Goal: Task Accomplishment & Management: Manage account settings

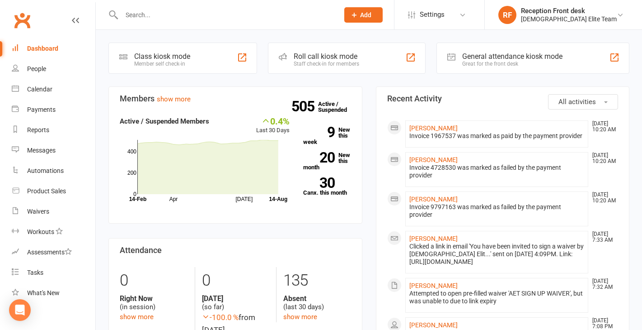
click at [160, 14] on input "text" at bounding box center [226, 15] width 214 height 13
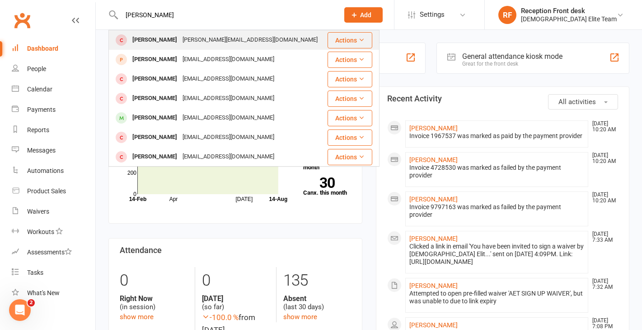
type input "[PERSON_NAME]"
click at [152, 38] on div "[PERSON_NAME]" at bounding box center [155, 39] width 50 height 13
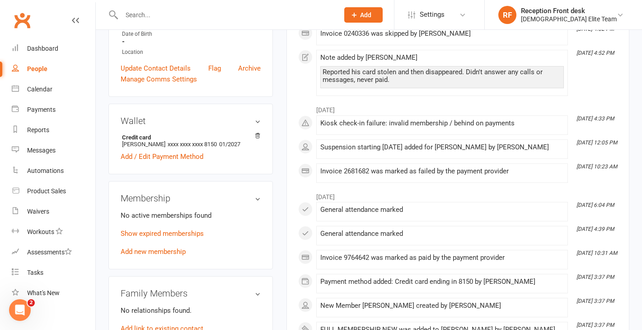
scroll to position [225, 0]
click at [169, 248] on link "Add new membership" at bounding box center [153, 252] width 65 height 8
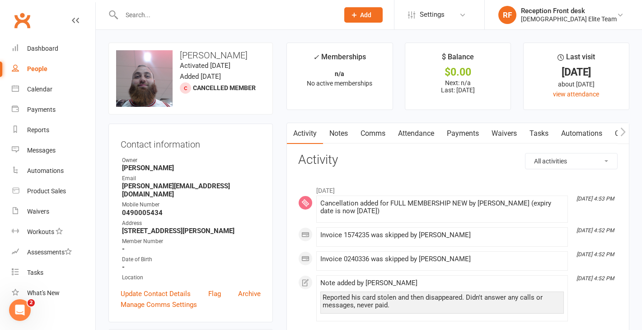
click at [479, 125] on link "Payments" at bounding box center [463, 133] width 45 height 21
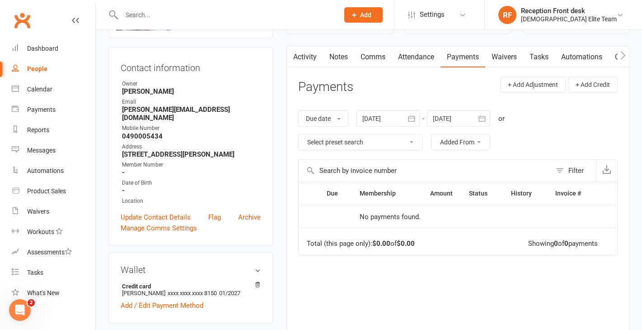
scroll to position [72, 0]
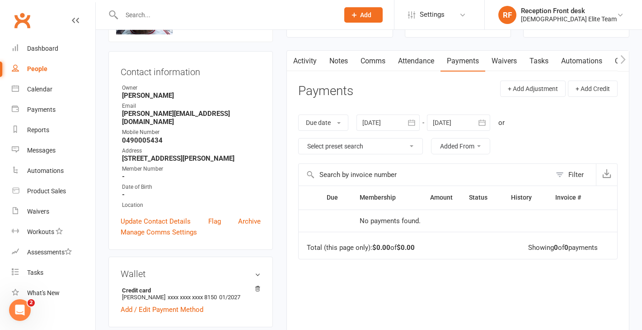
click at [414, 118] on icon "button" at bounding box center [411, 122] width 9 height 9
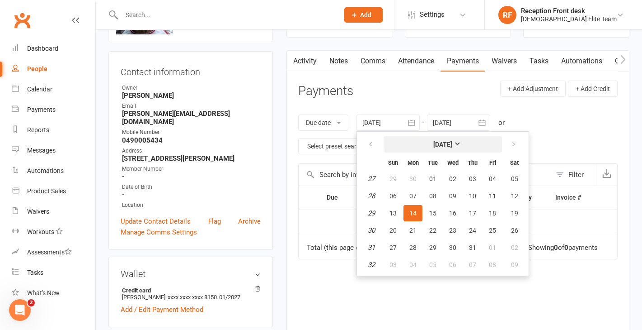
click at [444, 148] on button "[DATE]" at bounding box center [443, 144] width 118 height 16
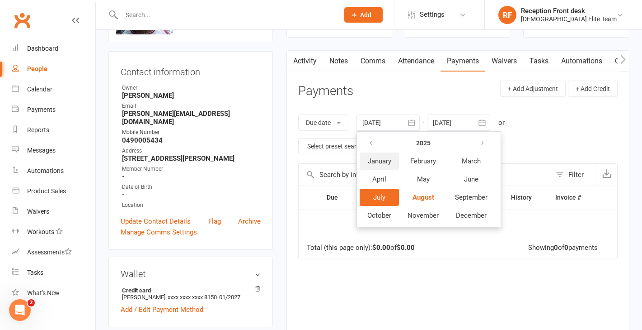
click at [378, 168] on button "January" at bounding box center [379, 160] width 39 height 17
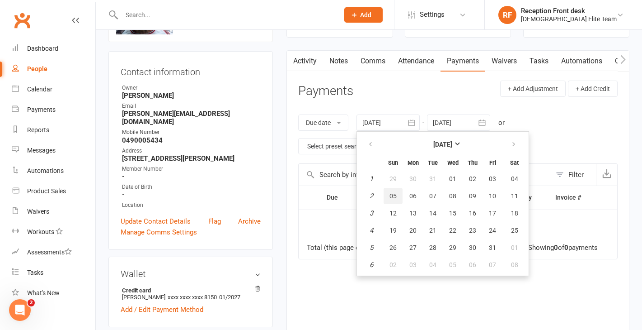
click at [397, 192] on span "05" at bounding box center [393, 195] width 7 height 7
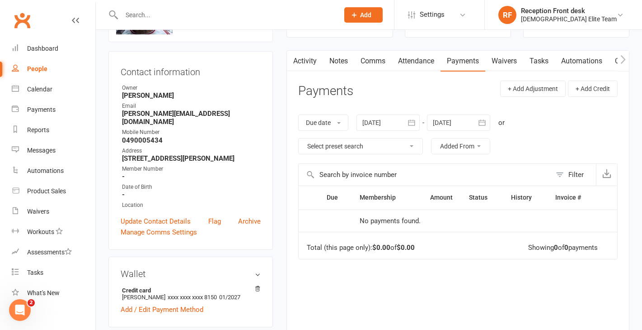
click at [415, 120] on icon "button" at bounding box center [411, 122] width 9 height 9
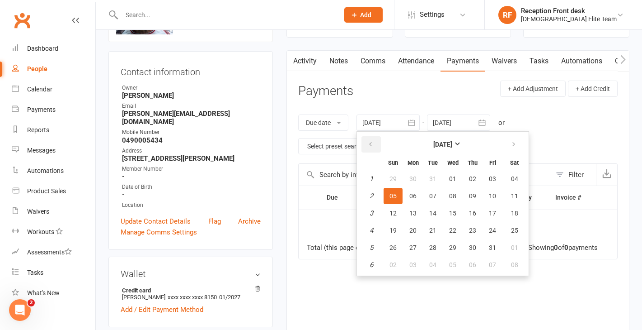
click at [372, 147] on button "button" at bounding box center [371, 144] width 19 height 16
click at [397, 198] on span "03" at bounding box center [393, 195] width 7 height 7
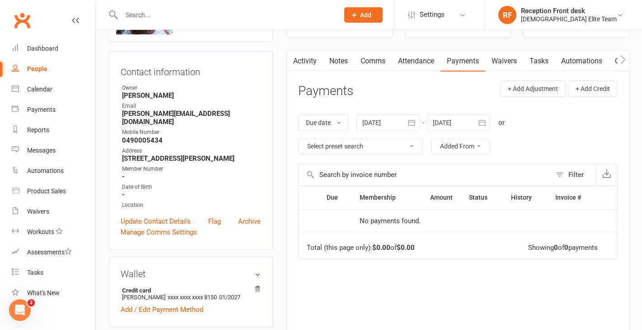
click at [412, 120] on icon "button" at bounding box center [411, 122] width 9 height 9
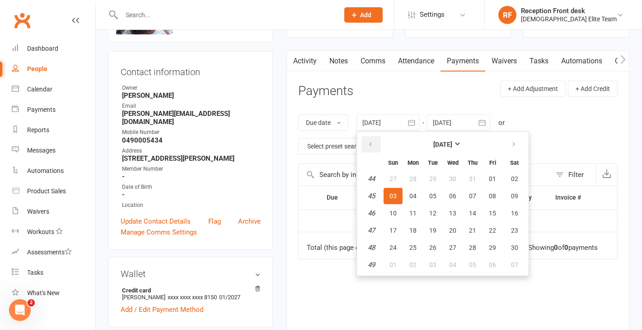
click at [377, 141] on button "button" at bounding box center [371, 144] width 19 height 16
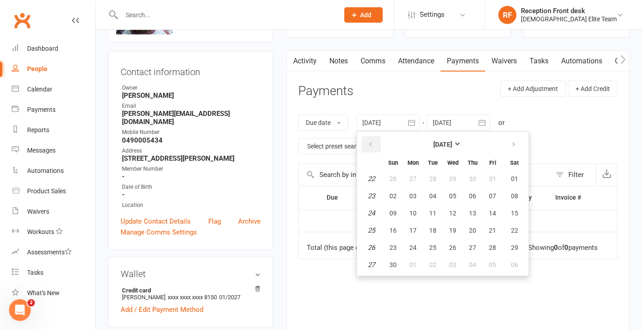
click at [377, 141] on button "button" at bounding box center [371, 144] width 19 height 16
click at [399, 197] on button "07" at bounding box center [393, 196] width 19 height 16
type input "[DATE]"
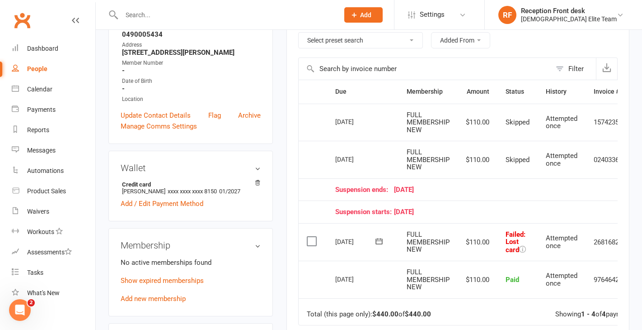
scroll to position [196, 0]
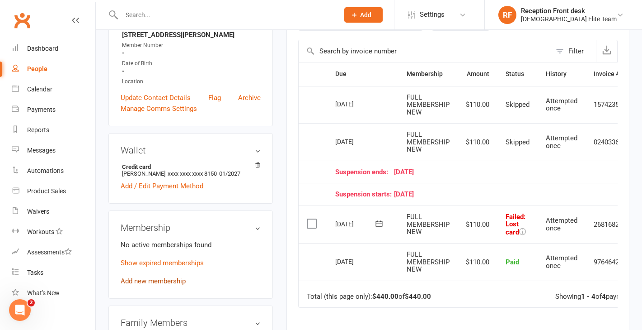
click at [174, 277] on link "Add new membership" at bounding box center [153, 281] width 65 height 8
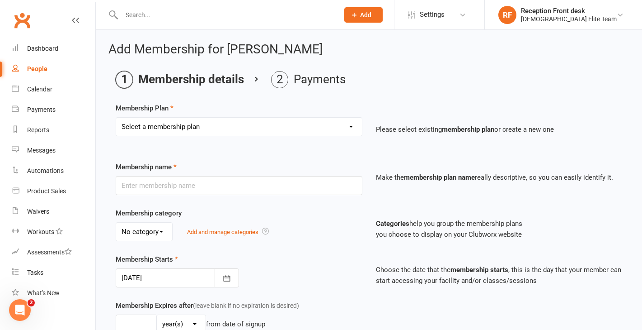
select select "4"
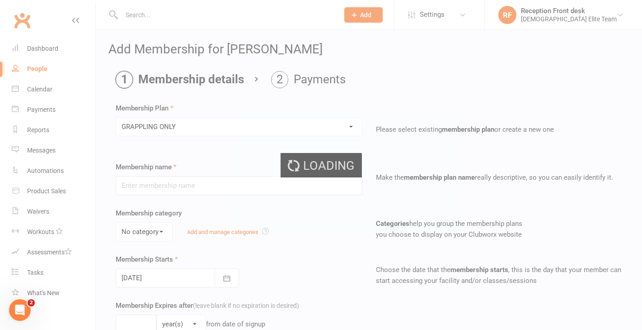
type input "GRAPPLING ONLY"
type input "0"
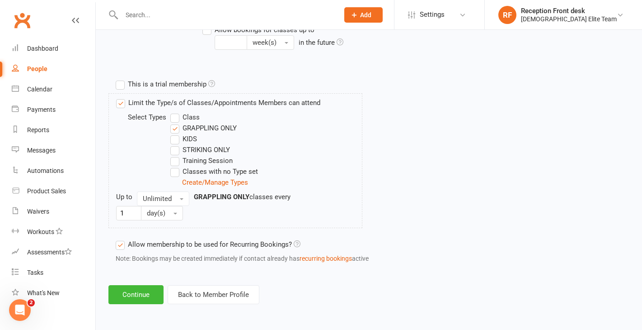
scroll to position [413, 0]
click at [179, 198] on button "Unlimited" at bounding box center [163, 198] width 52 height 14
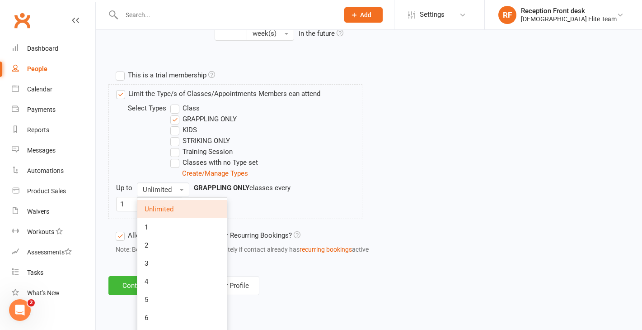
click at [176, 213] on link "Unlimited" at bounding box center [181, 209] width 89 height 18
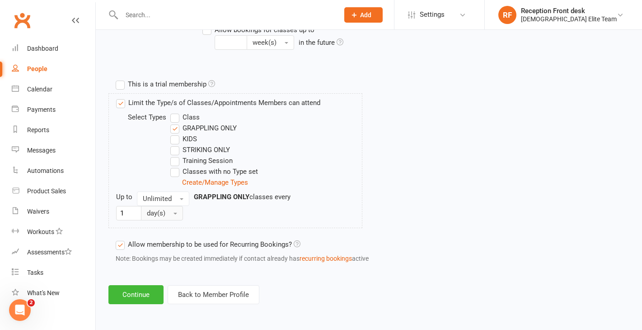
click at [164, 212] on span "day(s)" at bounding box center [156, 213] width 19 height 8
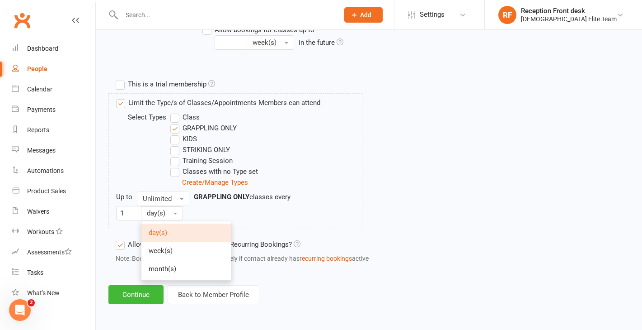
click at [380, 165] on div "Limit the Type/s of Classes/Appointments Members can attend Select Types Class …" at bounding box center [369, 164] width 520 height 142
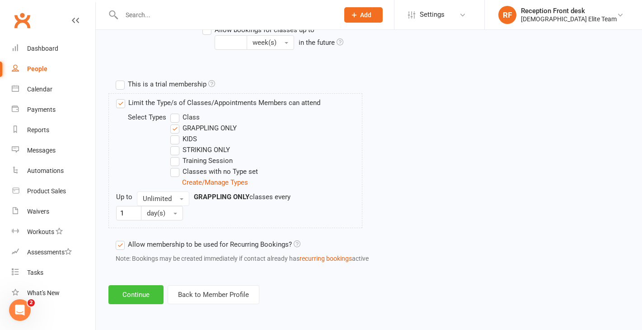
click at [139, 289] on button "Continue" at bounding box center [135, 294] width 55 height 19
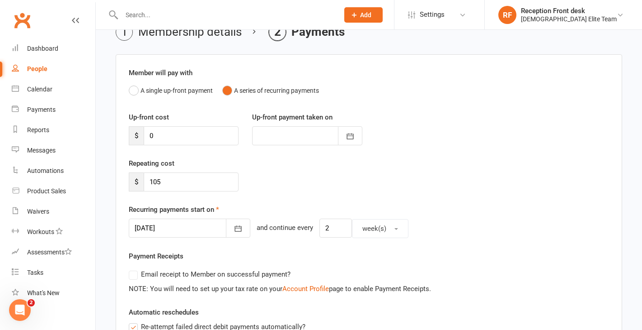
scroll to position [66, 0]
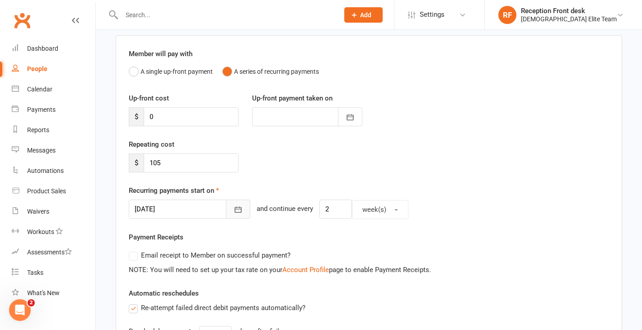
click at [235, 211] on icon "button" at bounding box center [238, 210] width 7 height 6
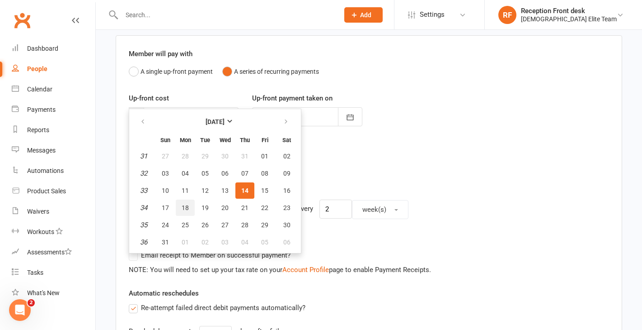
click at [191, 212] on button "18" at bounding box center [185, 207] width 19 height 16
type input "[DATE]"
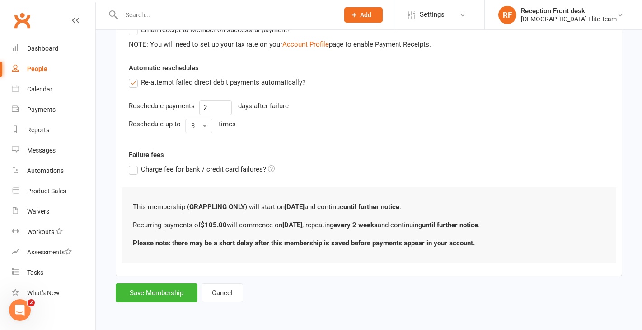
scroll to position [294, 0]
click at [156, 296] on button "Save Membership" at bounding box center [157, 292] width 82 height 19
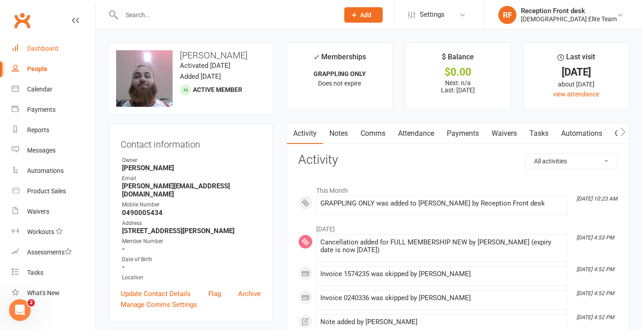
click at [34, 42] on link "Dashboard" at bounding box center [54, 48] width 84 height 20
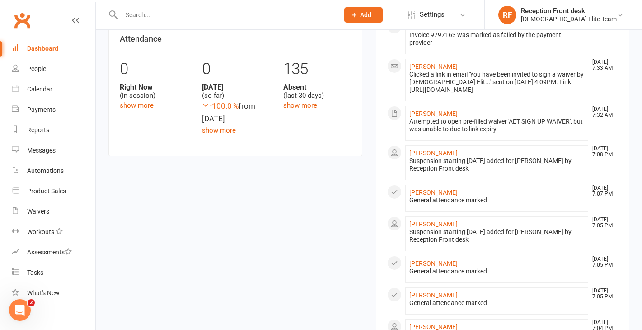
scroll to position [229, 0]
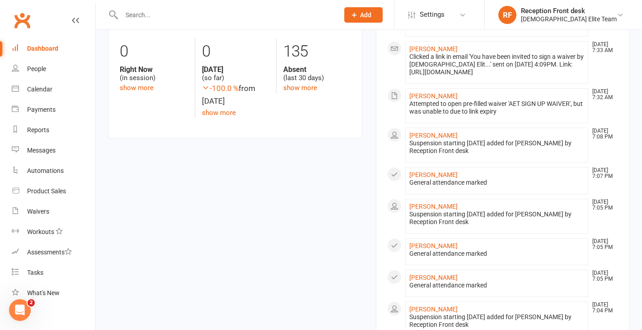
click at [38, 44] on link "Dashboard" at bounding box center [54, 48] width 84 height 20
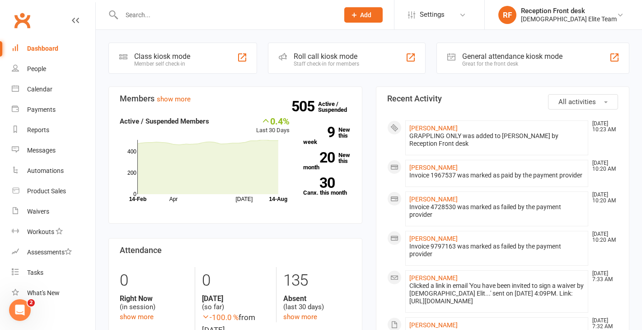
scroll to position [0, 0]
click at [322, 103] on link "505 Active / Suspended" at bounding box center [338, 106] width 40 height 25
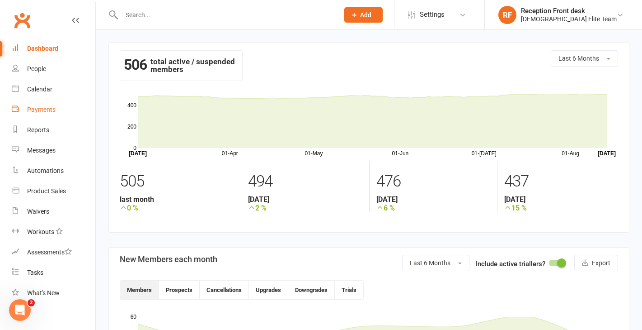
click at [43, 110] on div "Payments" at bounding box center [41, 109] width 28 height 7
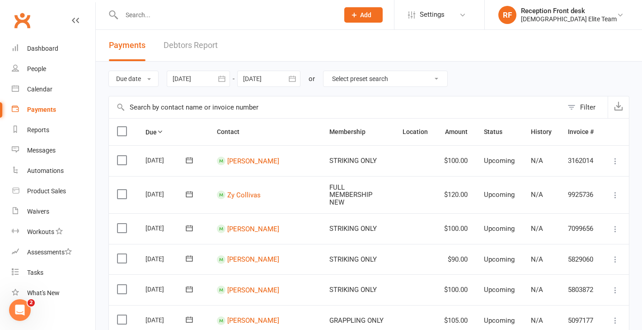
select select "0"
type input "[DATE]"
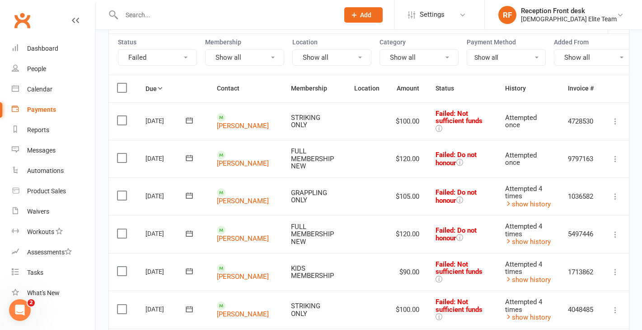
scroll to position [85, 0]
click at [239, 159] on link "[PERSON_NAME]" at bounding box center [243, 163] width 52 height 8
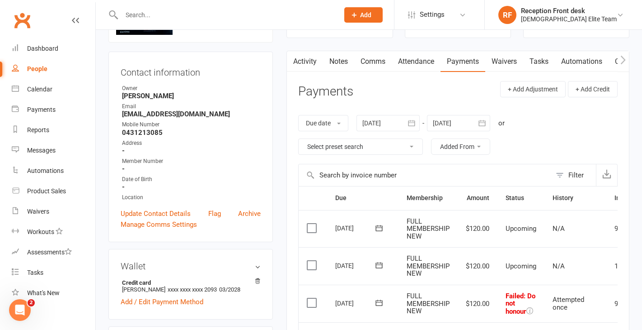
scroll to position [59, 0]
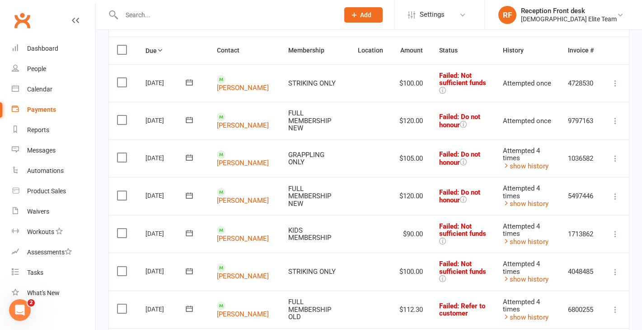
scroll to position [148, 0]
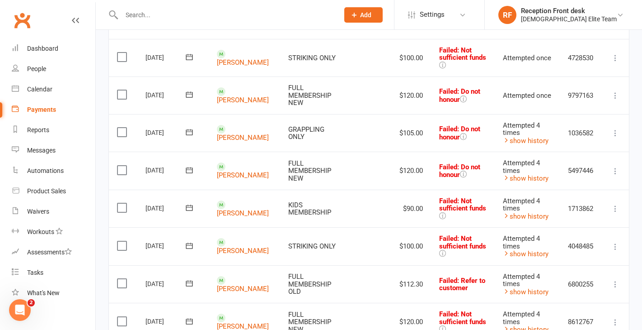
click at [617, 174] on icon at bounding box center [615, 170] width 9 height 9
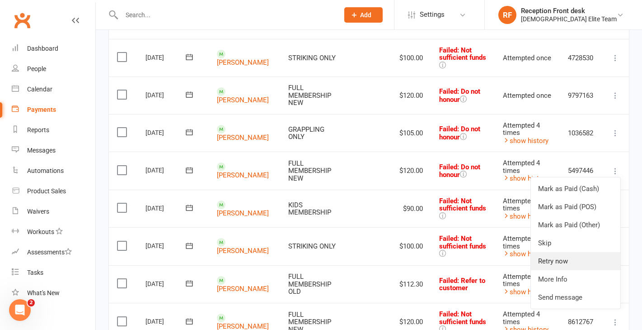
click at [565, 266] on link "Retry now" at bounding box center [575, 261] width 89 height 18
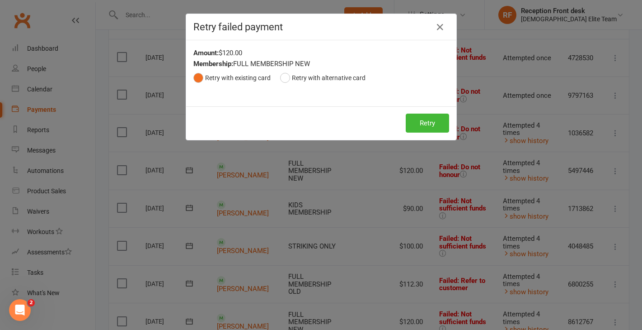
click at [425, 134] on div "Retry Retry" at bounding box center [321, 122] width 270 height 33
click at [429, 124] on button "Retry" at bounding box center [427, 122] width 43 height 19
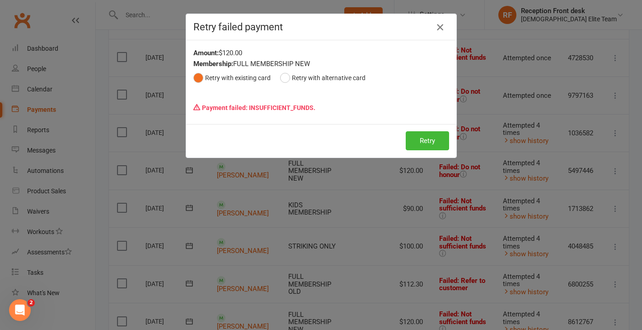
click at [438, 32] on icon "button" at bounding box center [440, 27] width 11 height 11
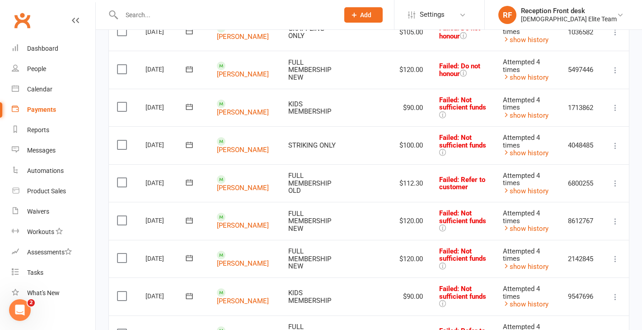
scroll to position [250, 0]
click at [616, 223] on icon at bounding box center [615, 220] width 9 height 9
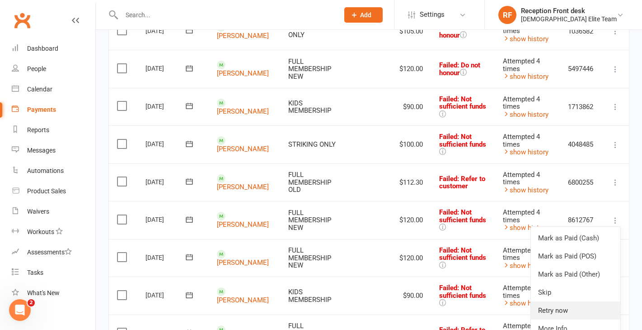
click at [555, 306] on link "Retry now" at bounding box center [575, 310] width 89 height 18
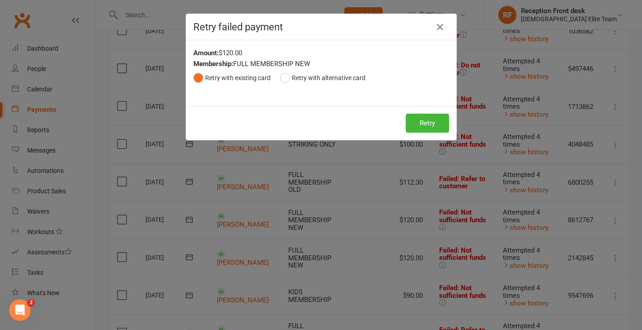
click at [431, 134] on div "Retry Retry" at bounding box center [321, 122] width 270 height 33
click at [433, 120] on button "Retry" at bounding box center [427, 122] width 43 height 19
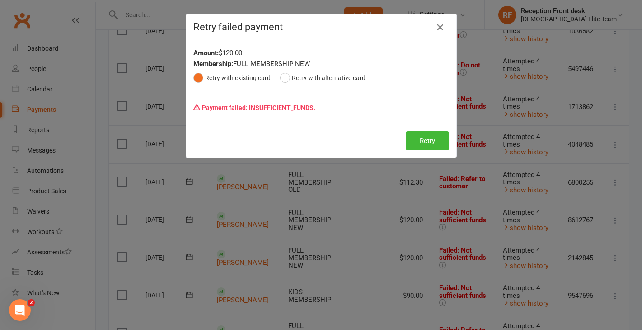
click at [441, 28] on icon "button" at bounding box center [440, 27] width 11 height 11
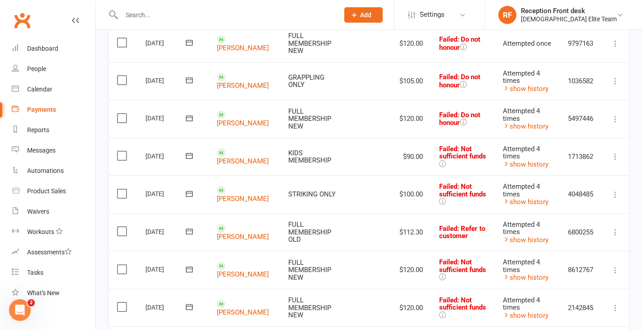
scroll to position [199, 0]
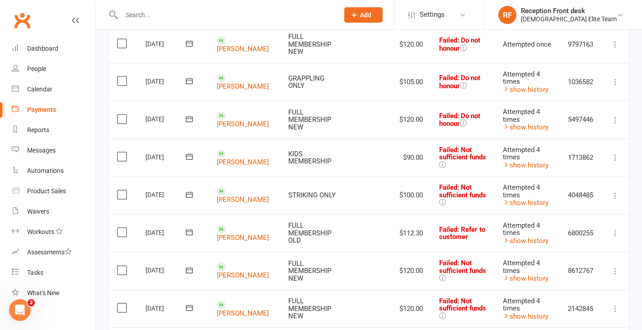
click at [614, 86] on icon at bounding box center [615, 81] width 9 height 9
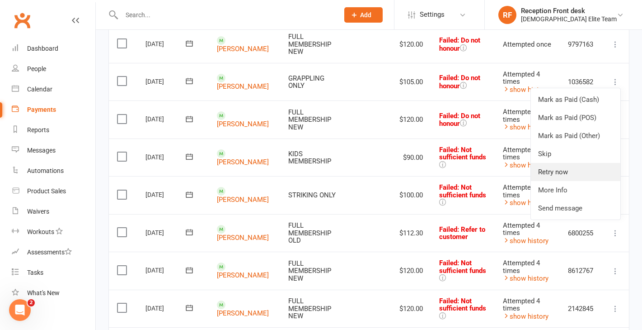
click at [558, 177] on link "Retry now" at bounding box center [575, 172] width 89 height 18
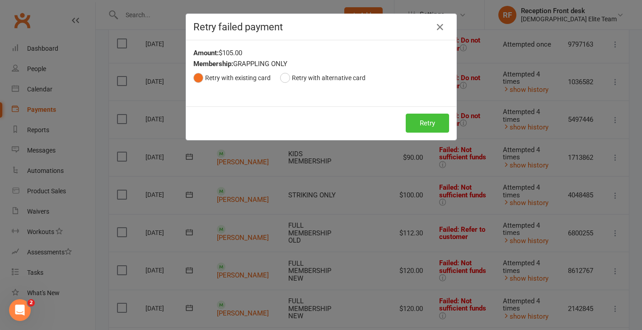
click at [429, 125] on button "Retry" at bounding box center [427, 122] width 43 height 19
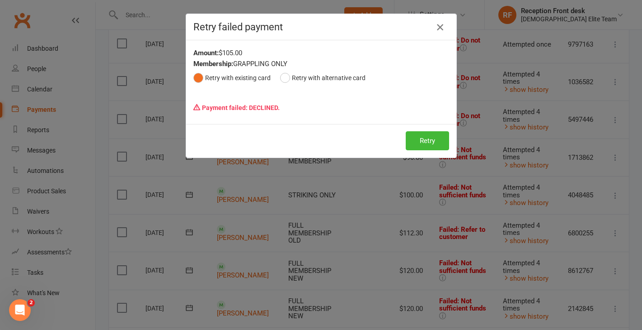
click at [443, 27] on icon "button" at bounding box center [440, 27] width 11 height 11
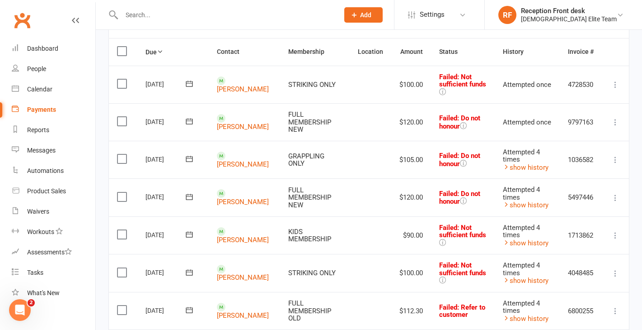
scroll to position [121, 0]
click at [236, 163] on link "[PERSON_NAME]" at bounding box center [243, 164] width 52 height 8
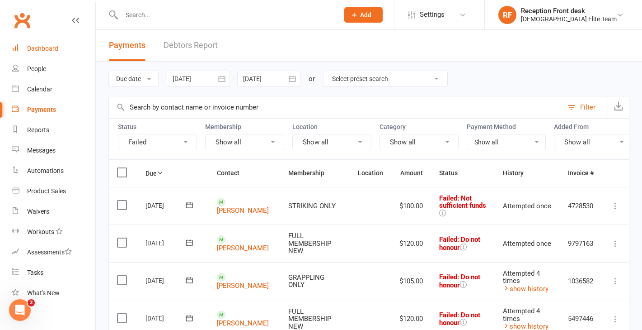
click at [47, 47] on div "Dashboard" at bounding box center [42, 48] width 31 height 7
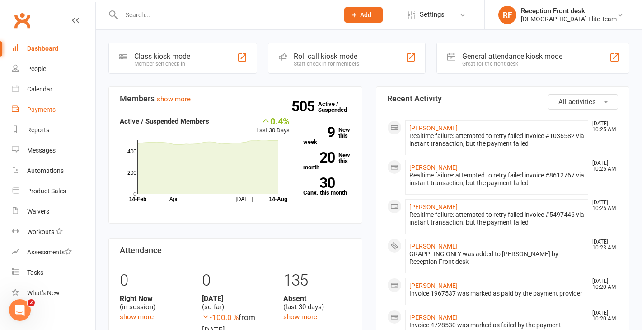
click at [37, 116] on link "Payments" at bounding box center [54, 109] width 84 height 20
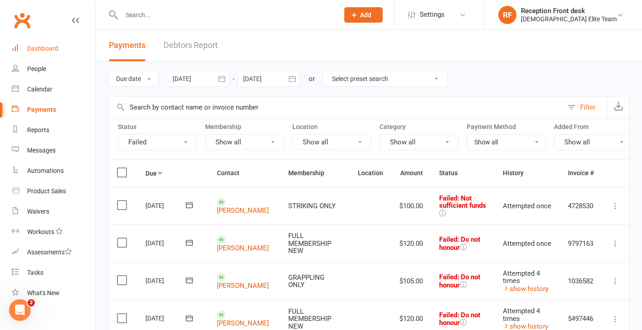
click at [50, 50] on div "Dashboard" at bounding box center [42, 48] width 31 height 7
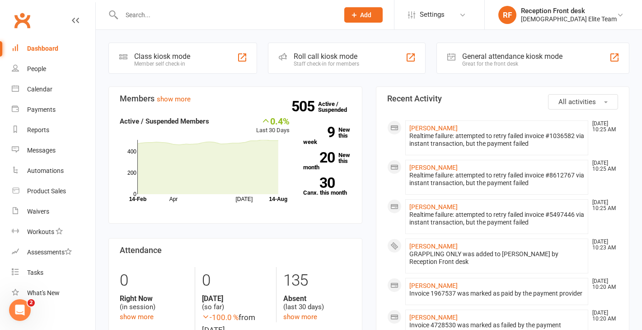
click at [327, 120] on div "505 Active / Suspended 9 New this week 20 New this month 30 Canx. this month" at bounding box center [327, 159] width 61 height 87
click at [328, 106] on link "505 Active / Suspended" at bounding box center [338, 106] width 40 height 25
